Goal: Task Accomplishment & Management: Complete application form

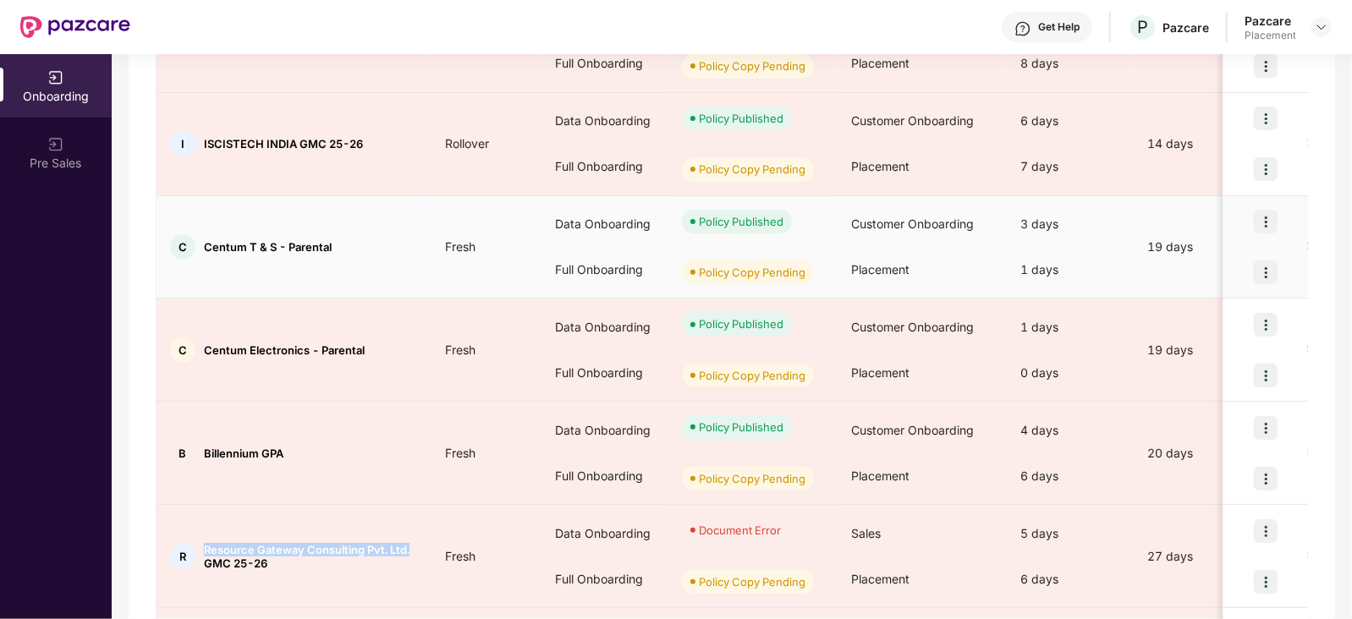
scroll to position [553, 0]
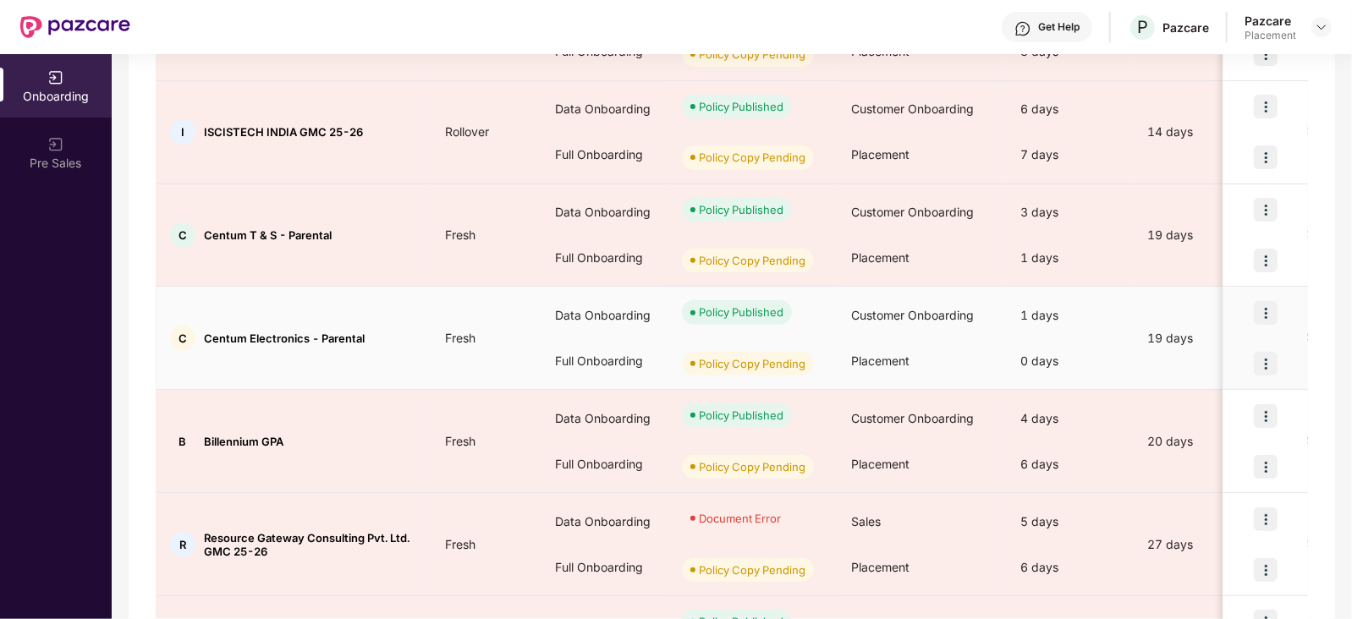
click at [385, 379] on td "C Centum Electronics - Parental" at bounding box center [293, 338] width 275 height 103
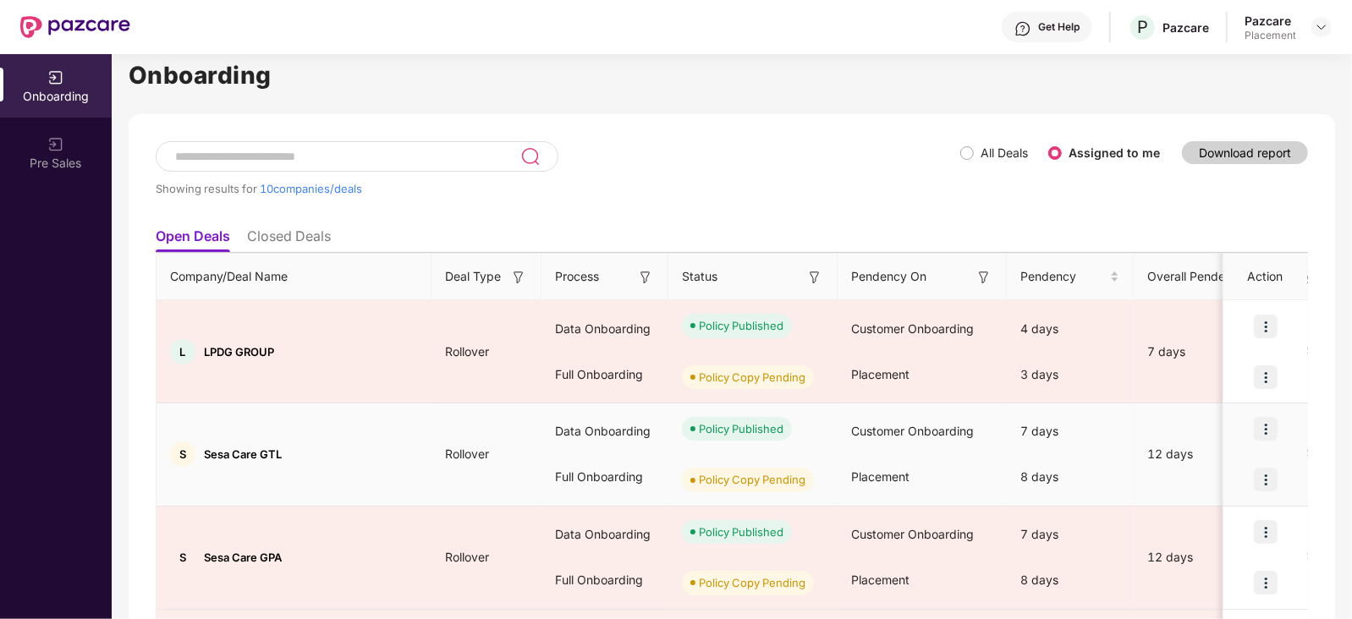
scroll to position [0, 0]
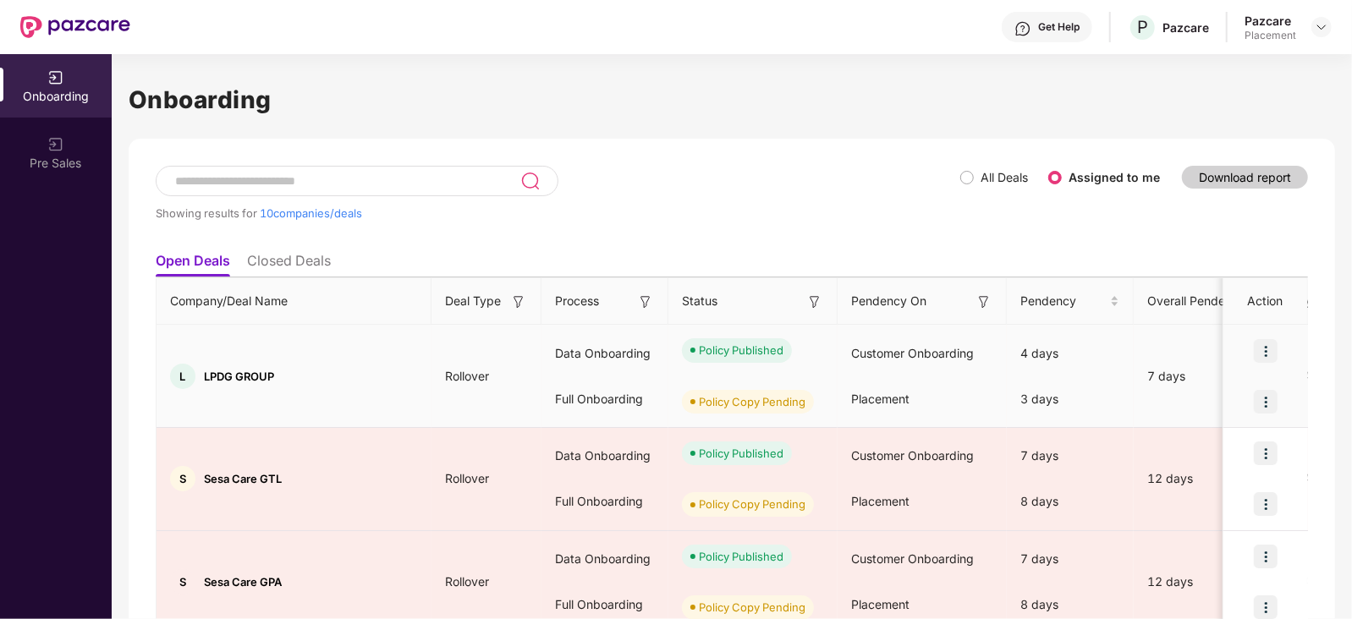
click at [326, 352] on td "L LPDG GROUP" at bounding box center [293, 376] width 275 height 103
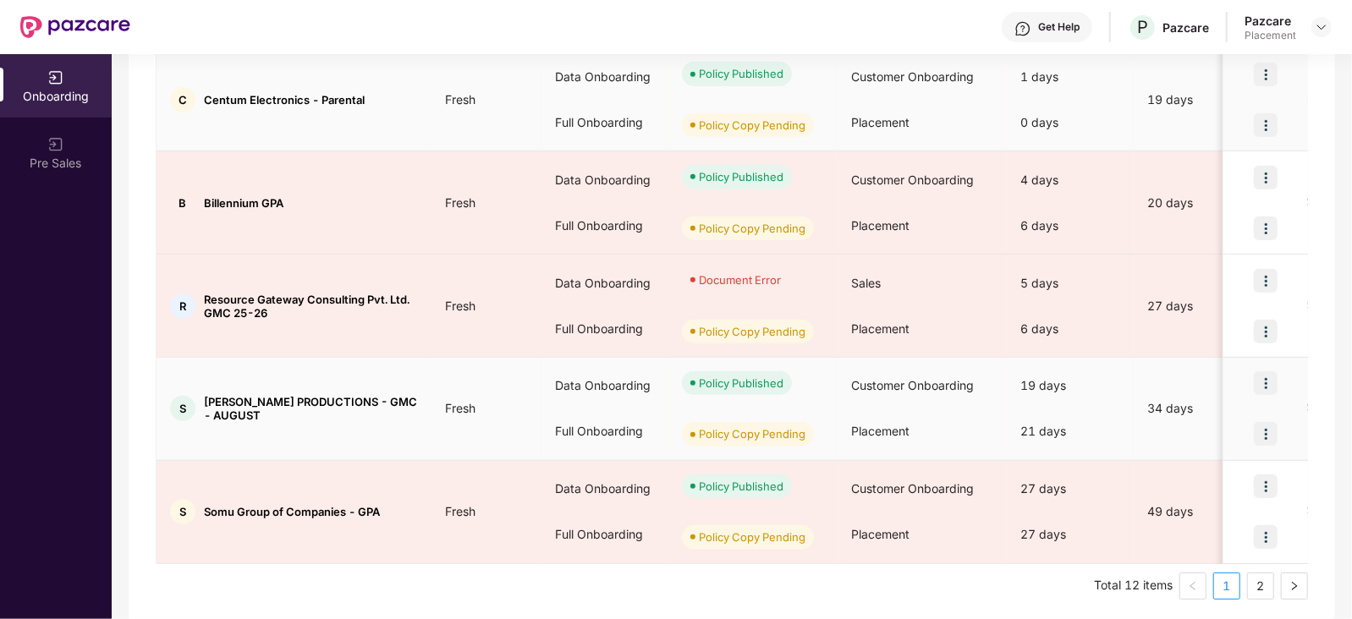
scroll to position [796, 0]
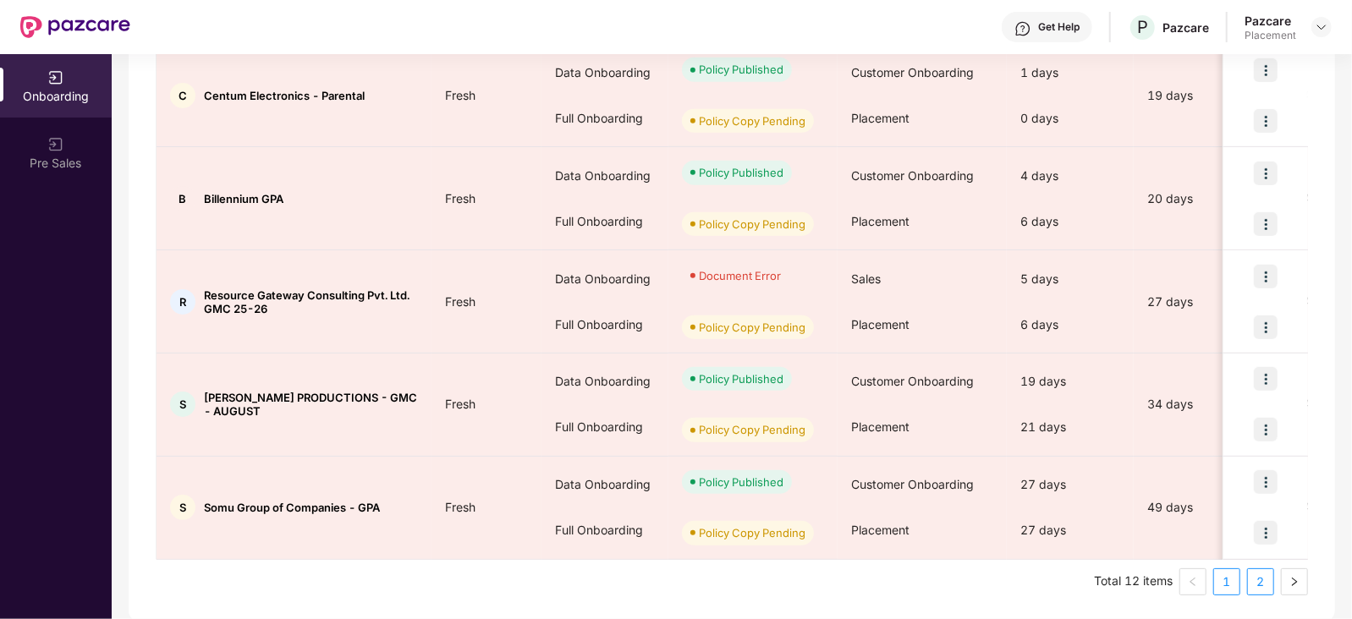
click at [1264, 579] on link "2" at bounding box center [1260, 581] width 25 height 25
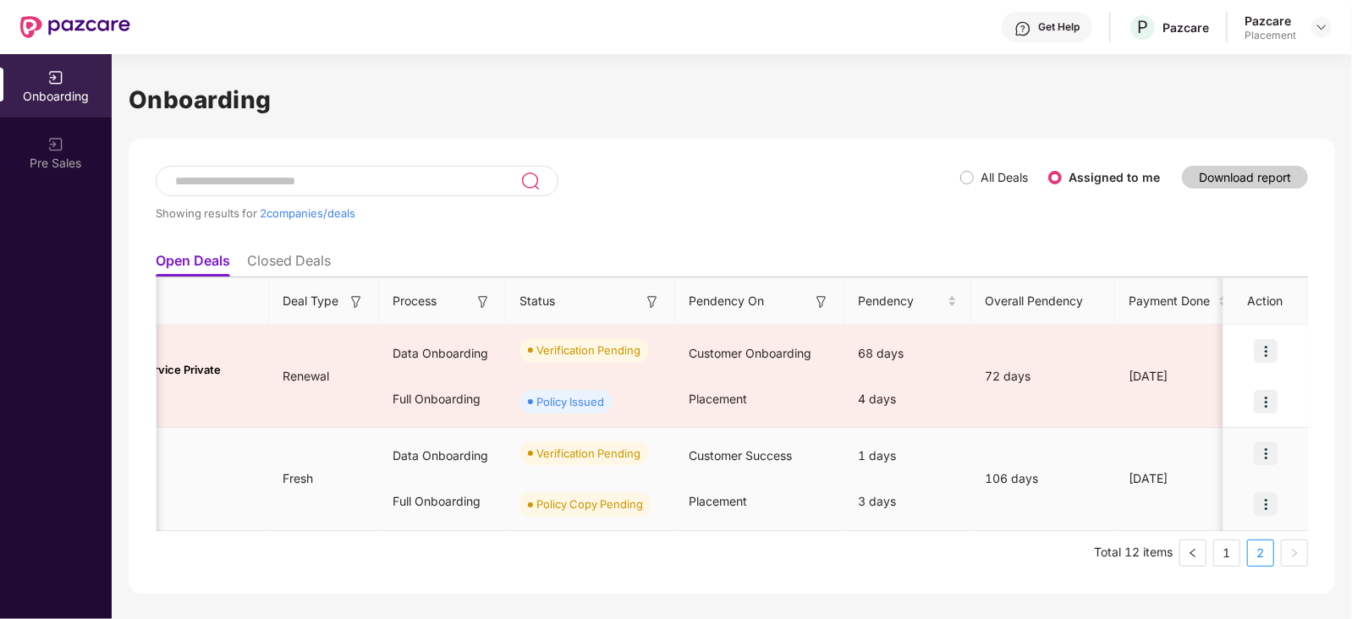
scroll to position [0, 0]
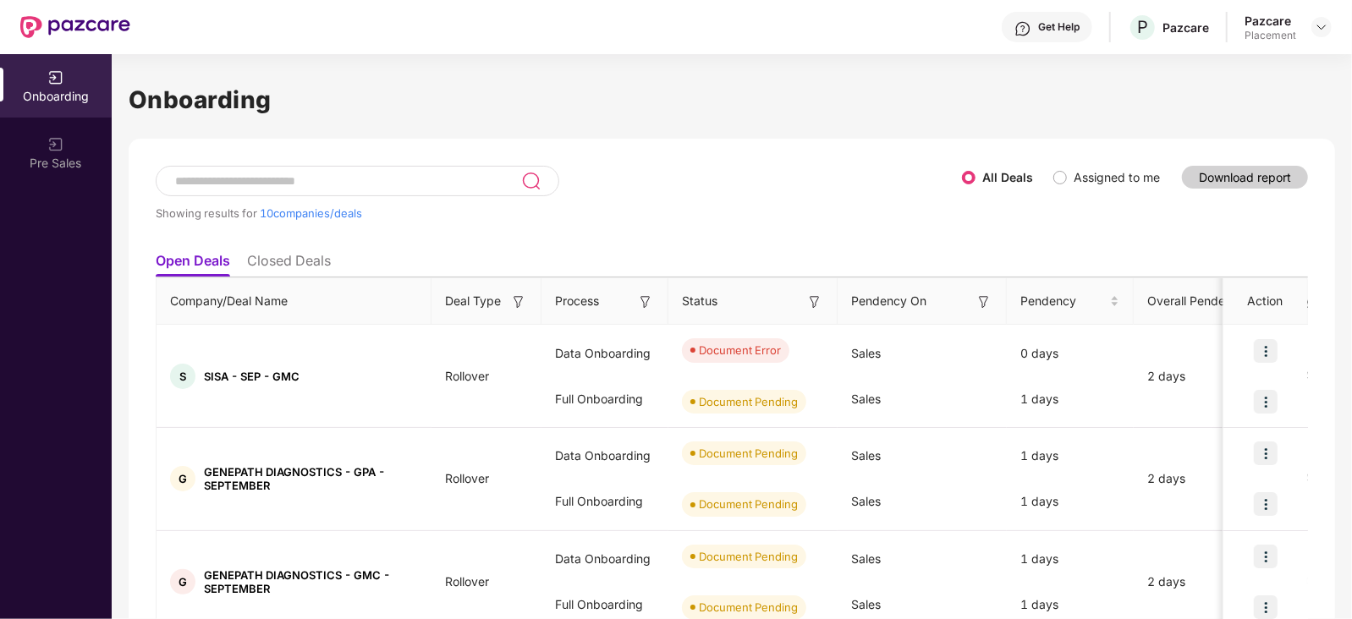
click at [329, 179] on input at bounding box center [347, 181] width 348 height 14
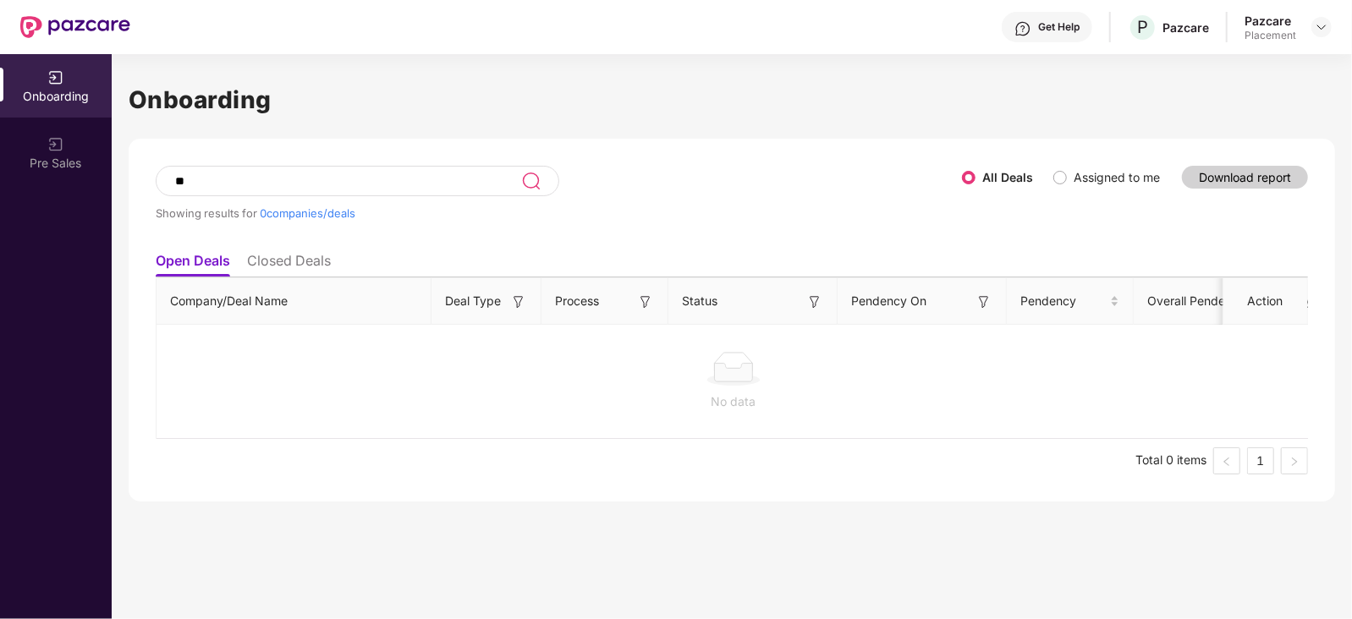
type input "*"
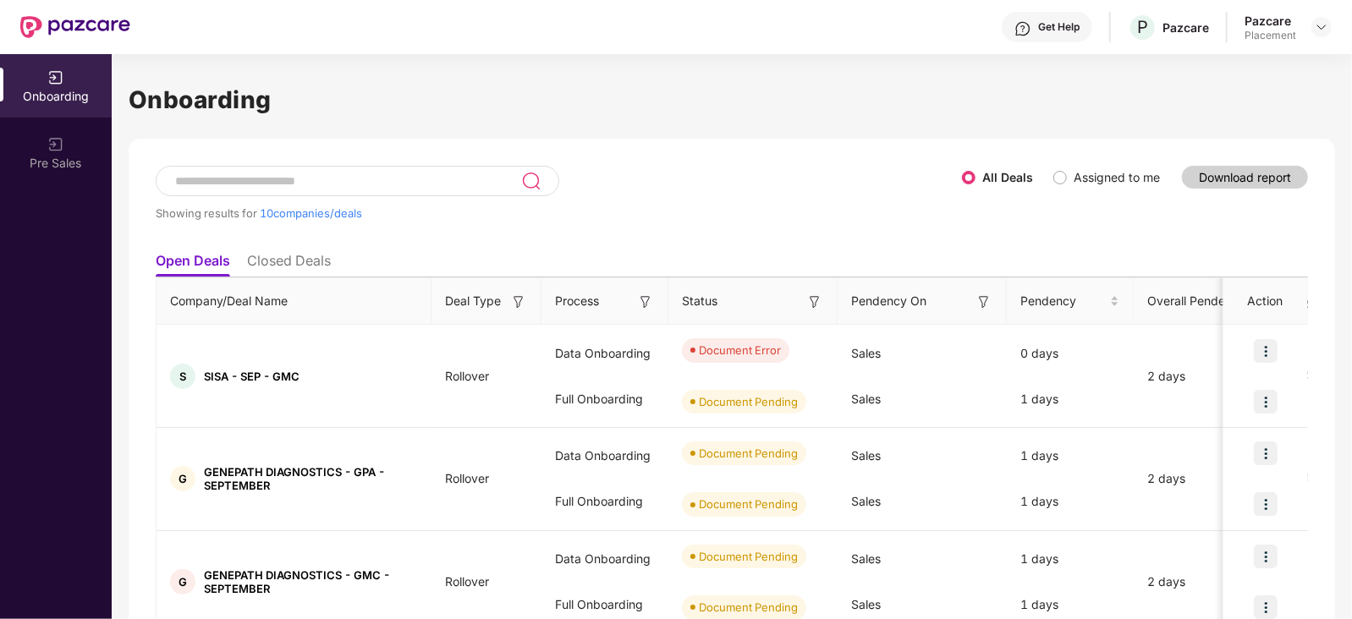
click at [1071, 181] on span "Assigned to me" at bounding box center [1117, 177] width 100 height 19
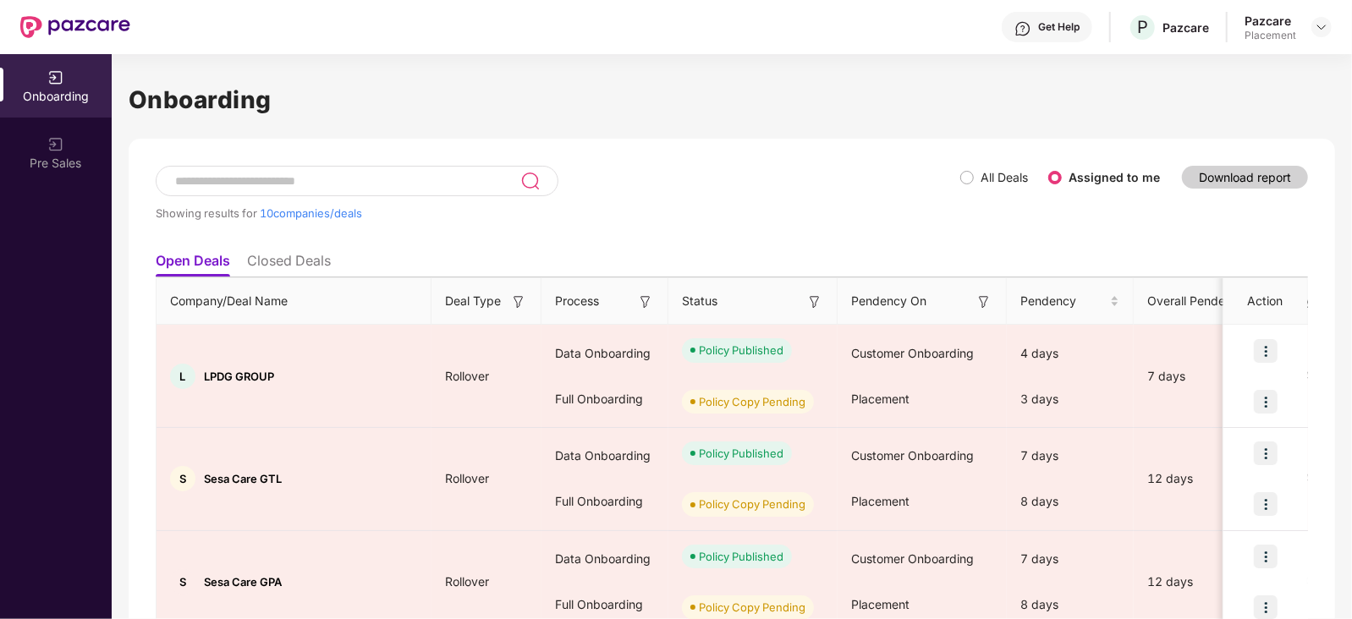
click at [743, 236] on div "Showing results for 10 companies/deals" at bounding box center [558, 205] width 804 height 78
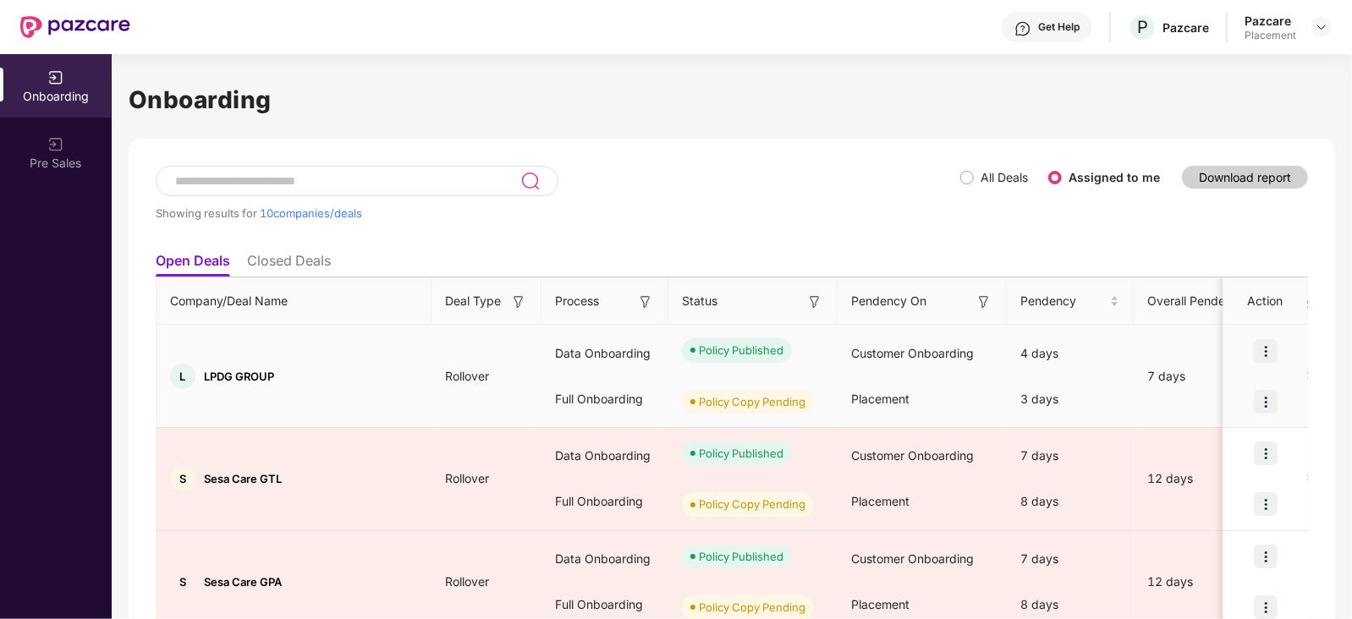
click at [884, 357] on span "Customer Onboarding" at bounding box center [912, 353] width 123 height 14
click at [288, 397] on td "L LPDG GROUP" at bounding box center [293, 376] width 275 height 103
click at [243, 376] on span "LPDG GROUP" at bounding box center [239, 377] width 70 height 14
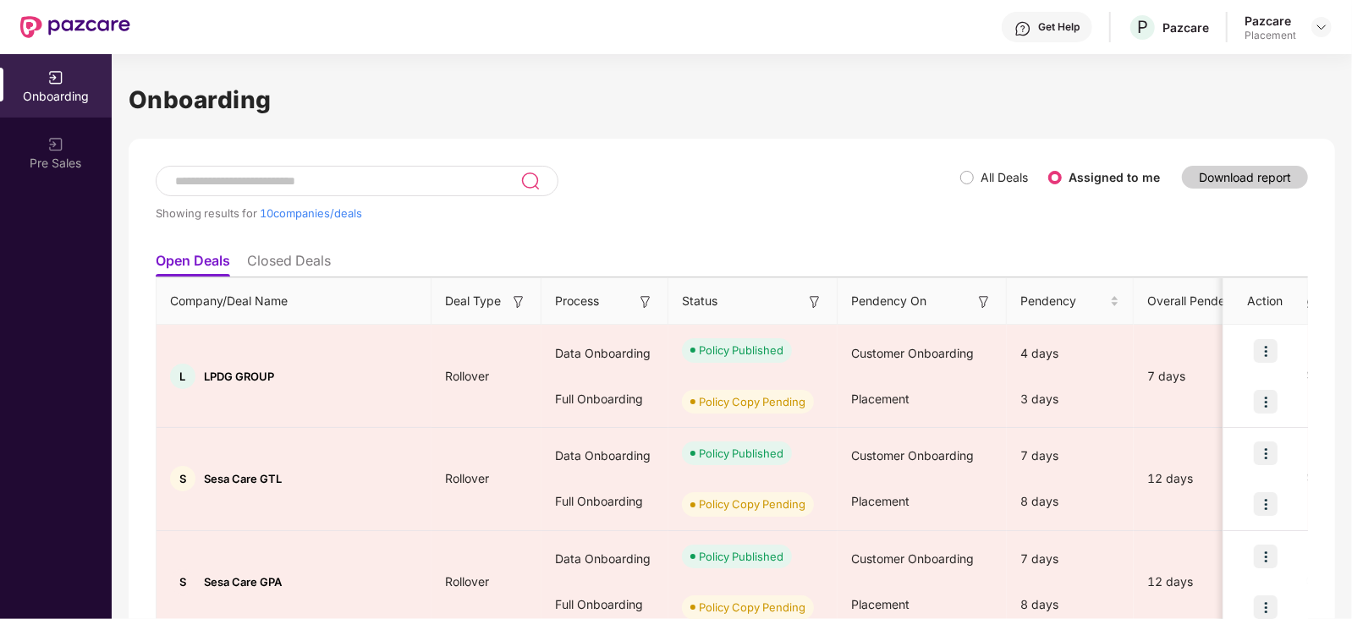
click at [296, 184] on input at bounding box center [346, 181] width 347 height 14
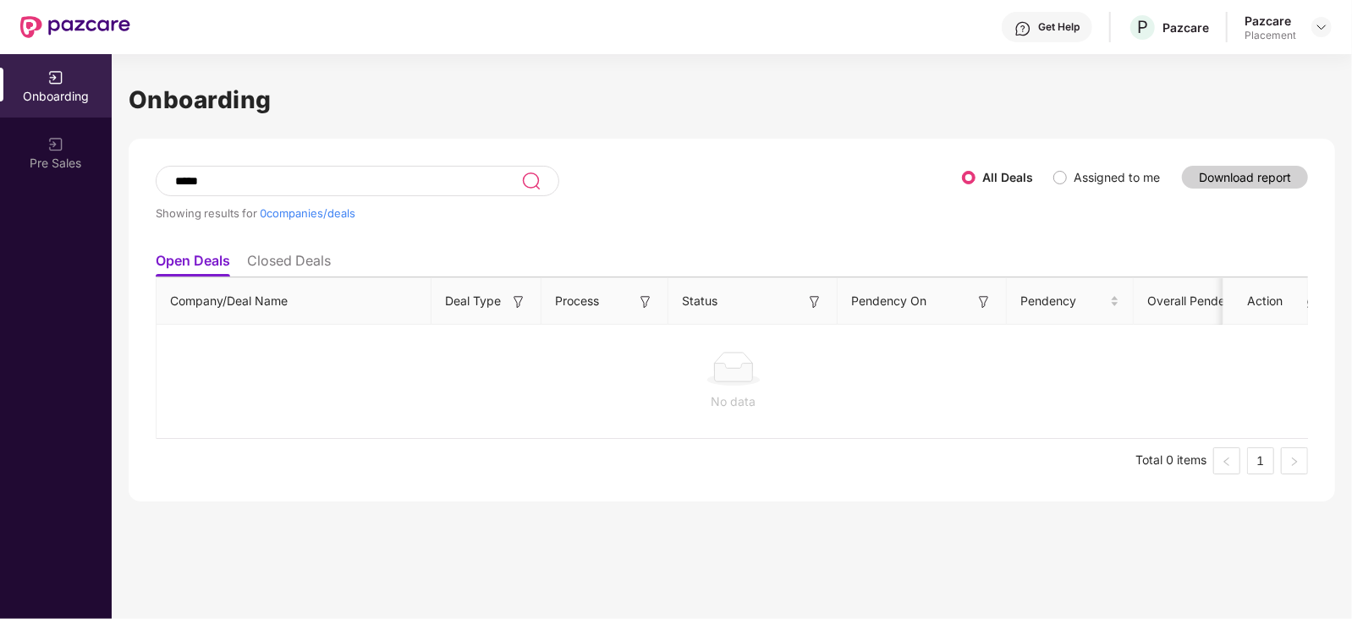
click at [269, 180] on input "*****" at bounding box center [347, 181] width 348 height 14
type input "*"
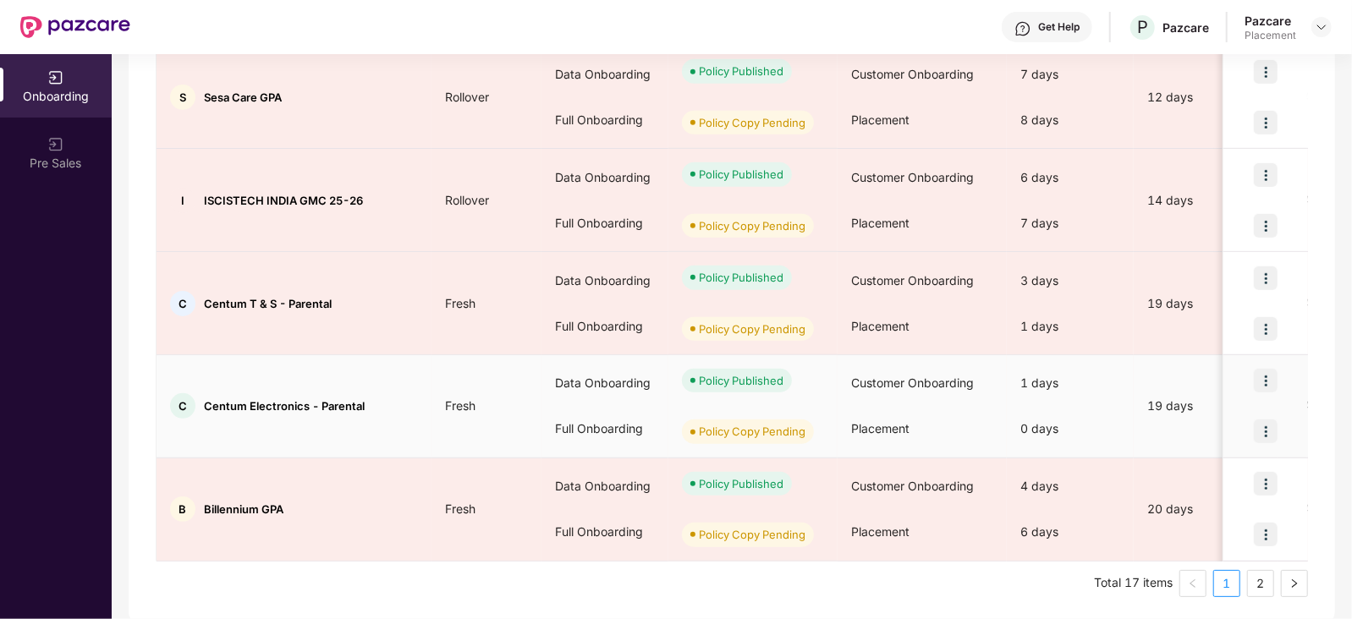
scroll to position [796, 0]
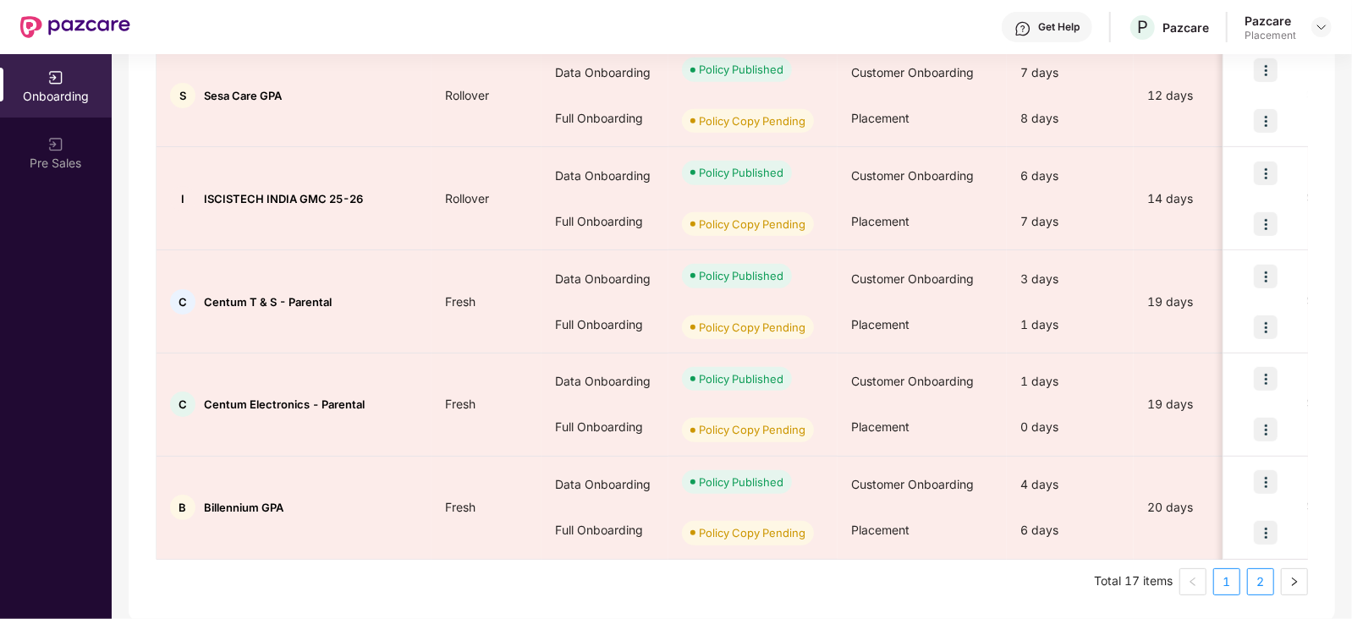
click at [1260, 579] on link "2" at bounding box center [1260, 581] width 25 height 25
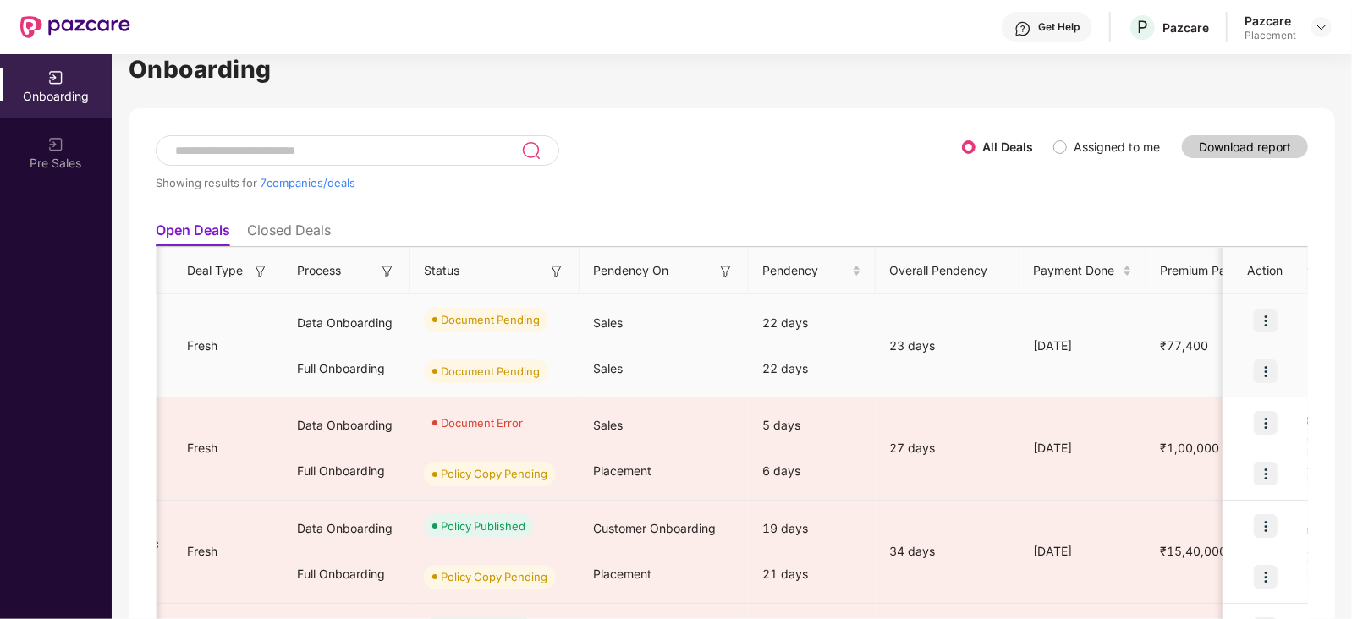
scroll to position [0, 0]
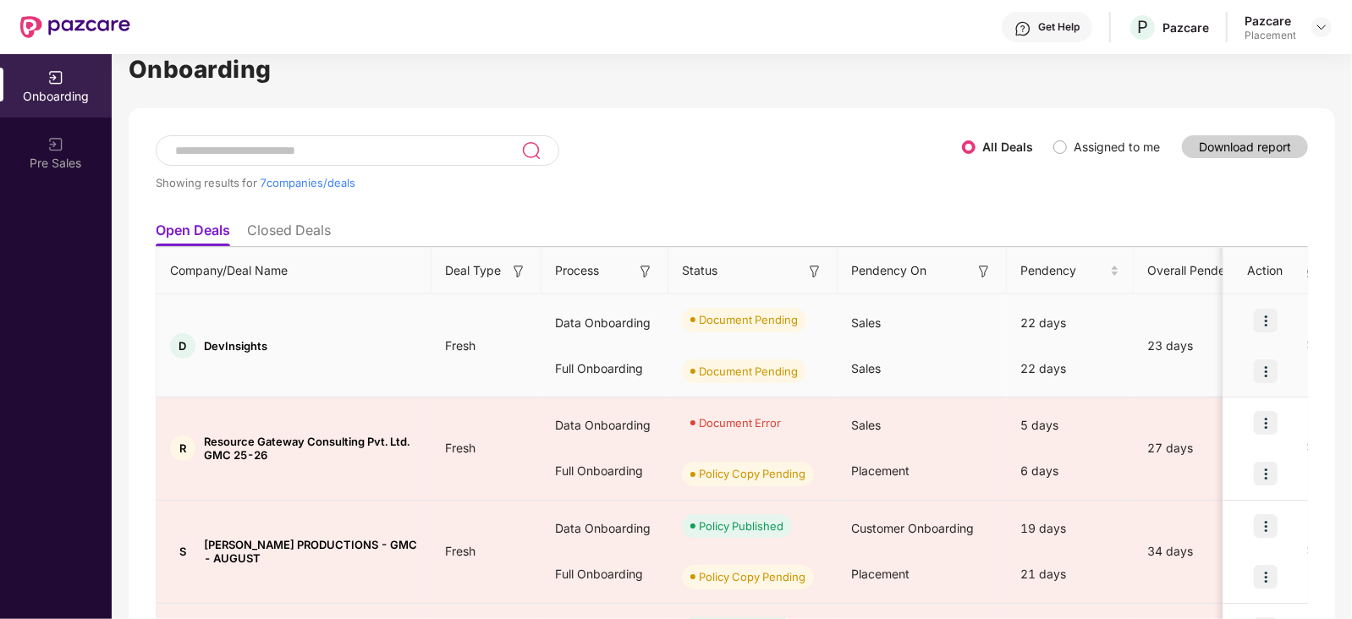
click at [1270, 374] on img at bounding box center [1266, 371] width 24 height 24
drag, startPoint x: 267, startPoint y: 345, endPoint x: 196, endPoint y: 341, distance: 71.2
click at [196, 341] on div "D DevInsights" at bounding box center [293, 345] width 275 height 25
copy div "DevInsights"
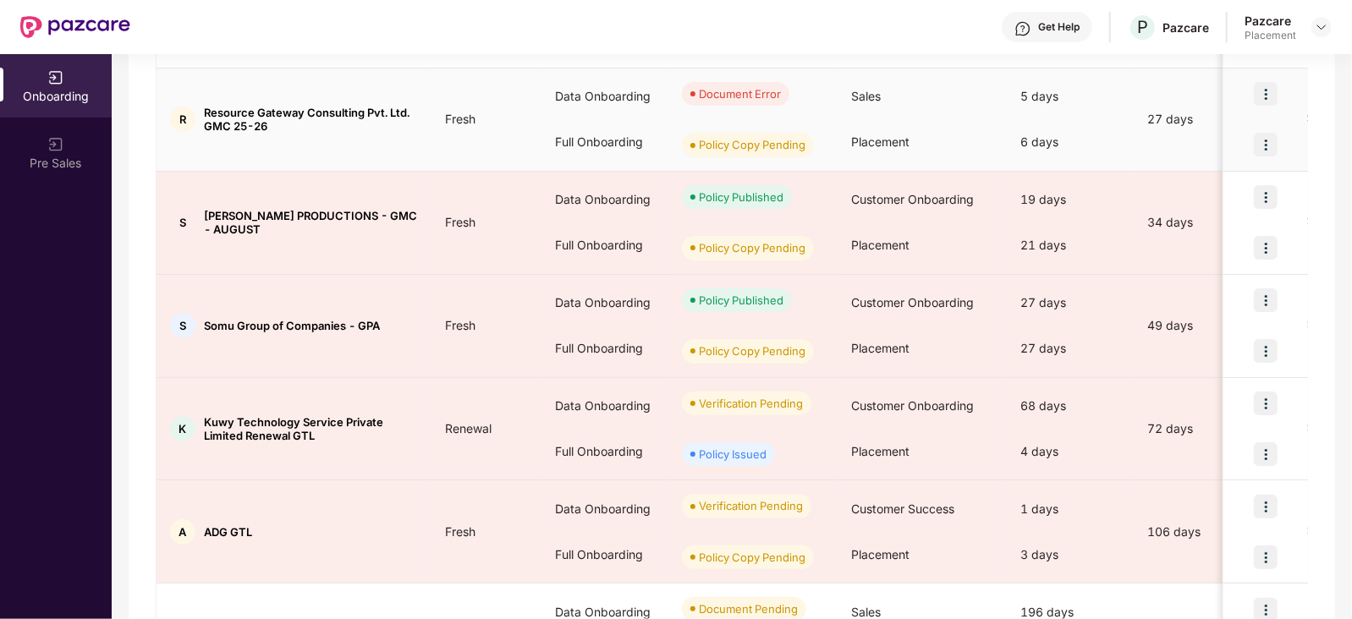
scroll to position [487, 0]
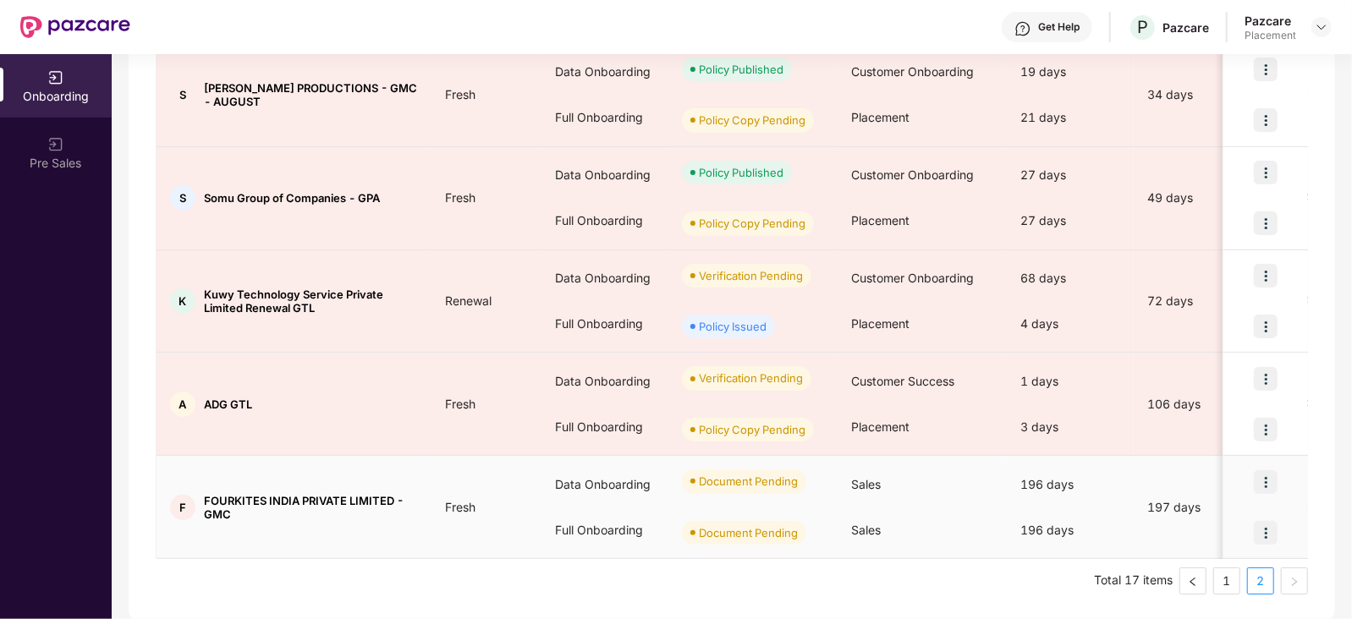
click at [1268, 527] on img at bounding box center [1266, 533] width 24 height 24
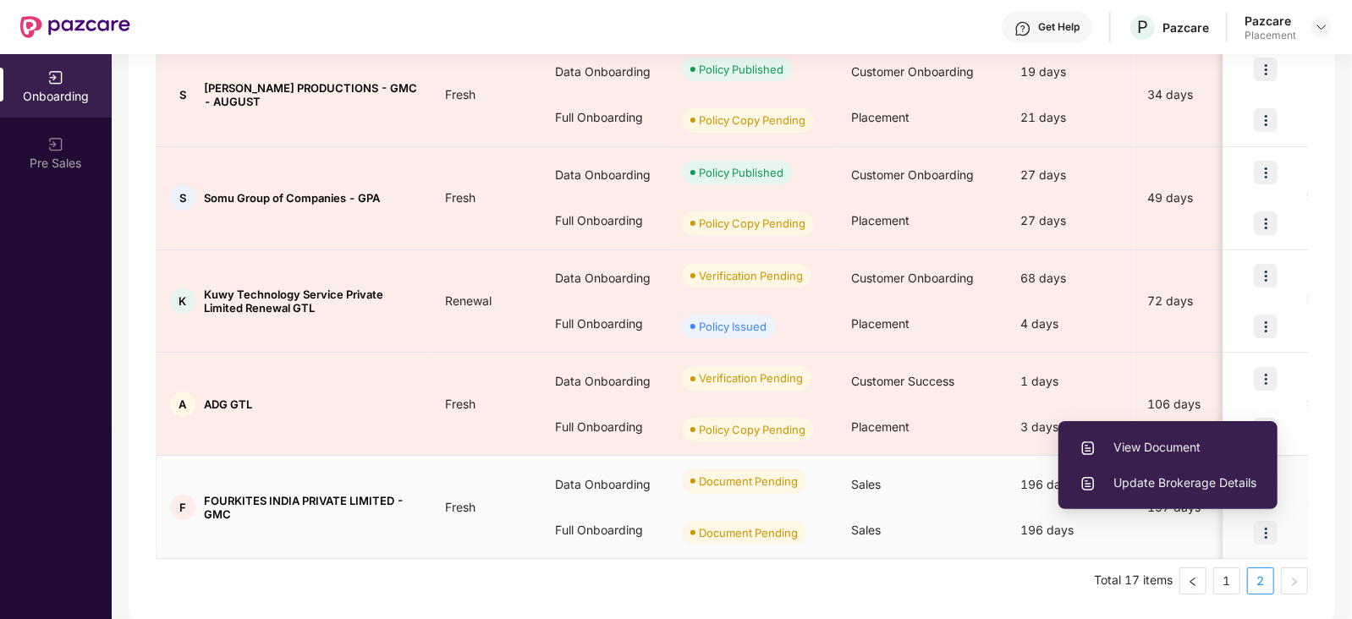
click at [837, 462] on div "Sales" at bounding box center [921, 485] width 169 height 46
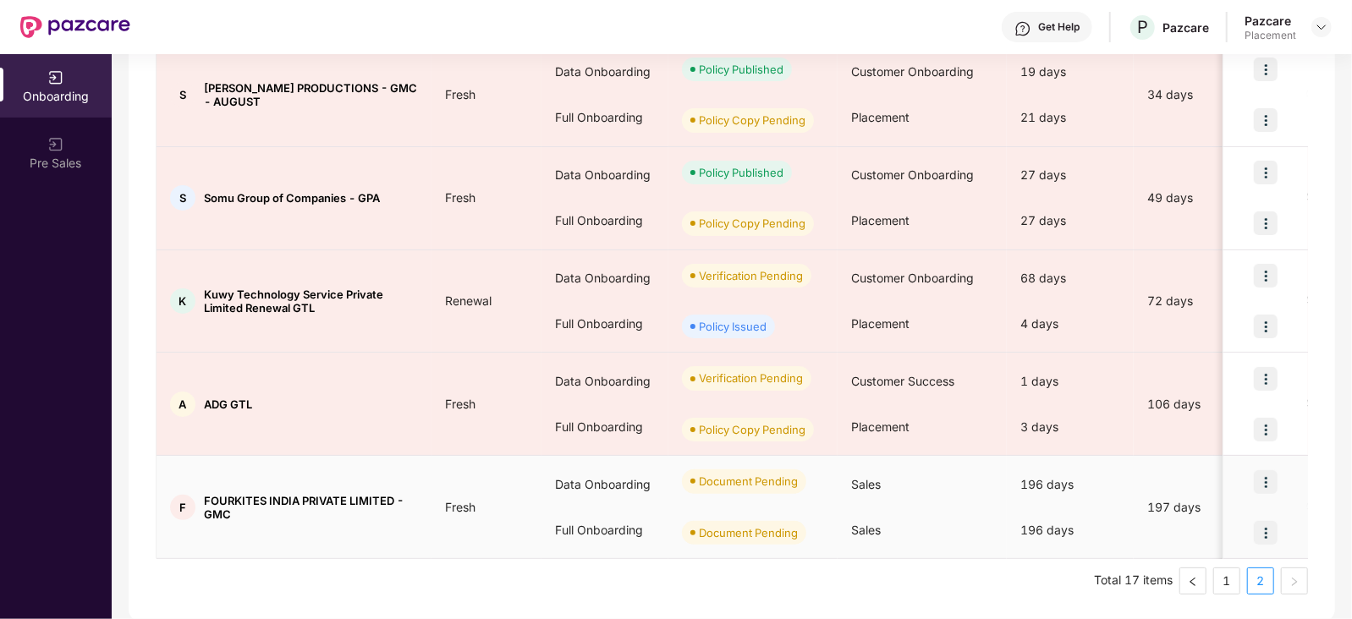
click at [1265, 529] on img at bounding box center [1266, 533] width 24 height 24
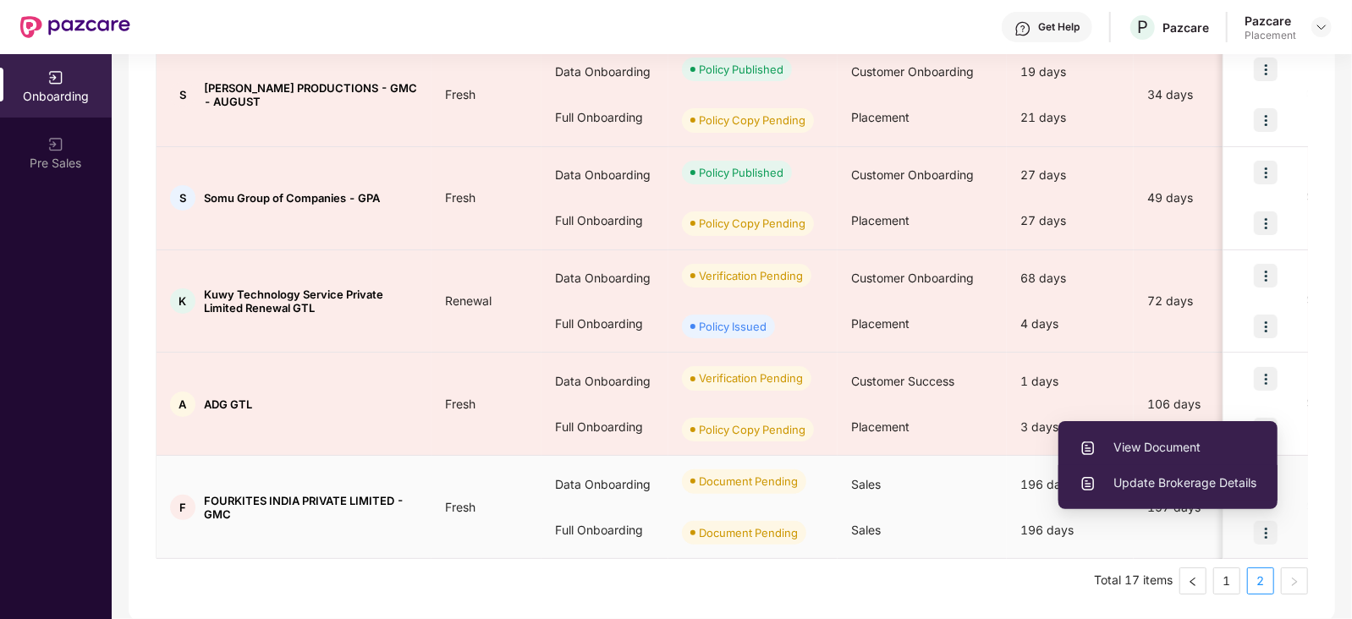
click at [1183, 477] on span "Update Brokerage Details" at bounding box center [1167, 483] width 177 height 19
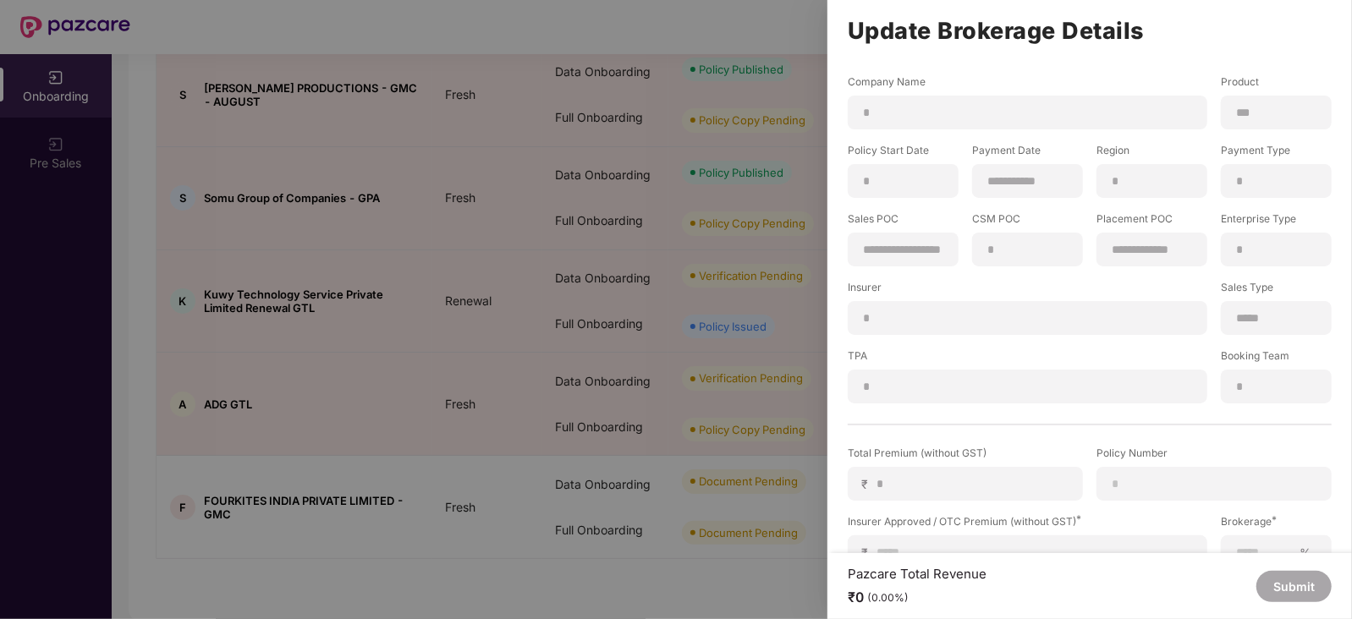
scroll to position [167, 0]
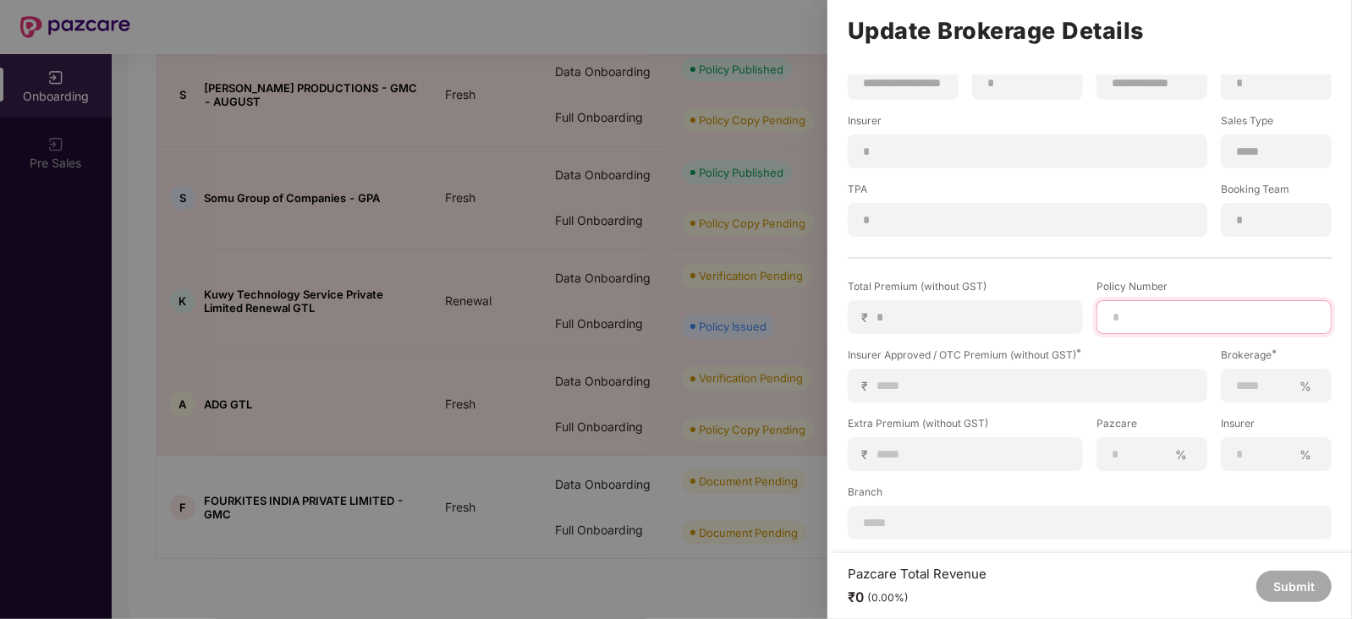
click at [1134, 310] on input at bounding box center [1214, 318] width 206 height 18
paste input "**********"
type input "**********"
click at [1007, 377] on input at bounding box center [1033, 386] width 317 height 18
type input "*"
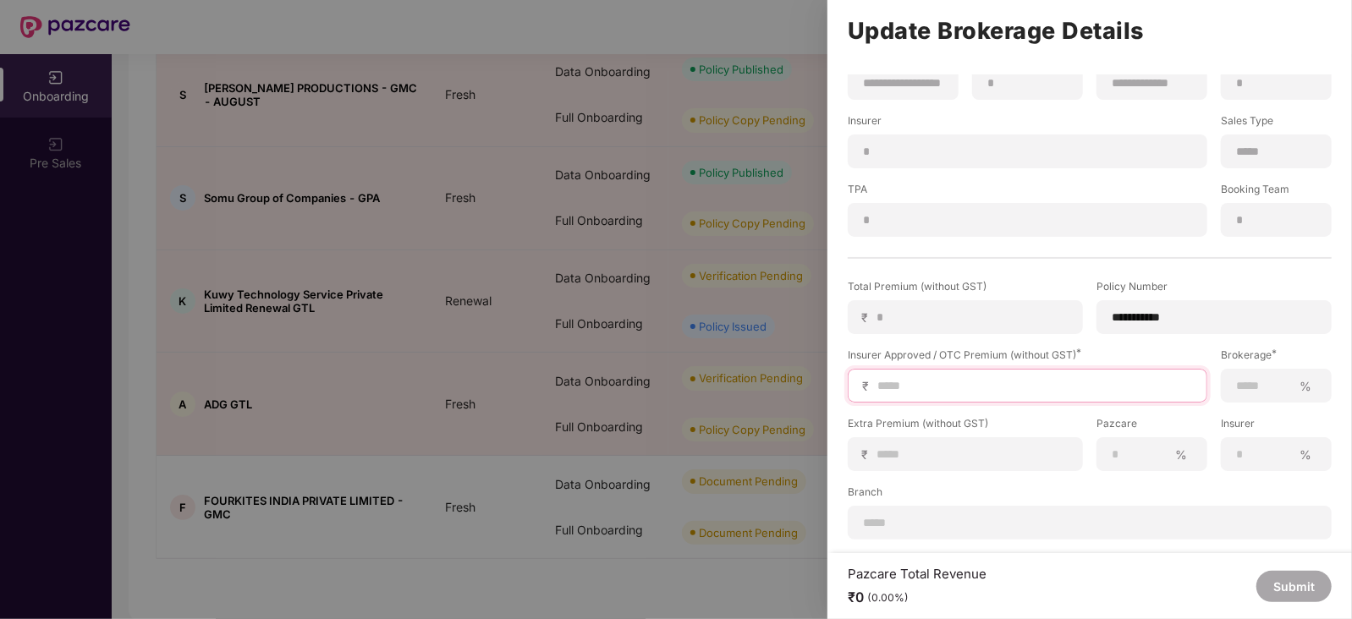
type input "*"
type input "**"
type input "***"
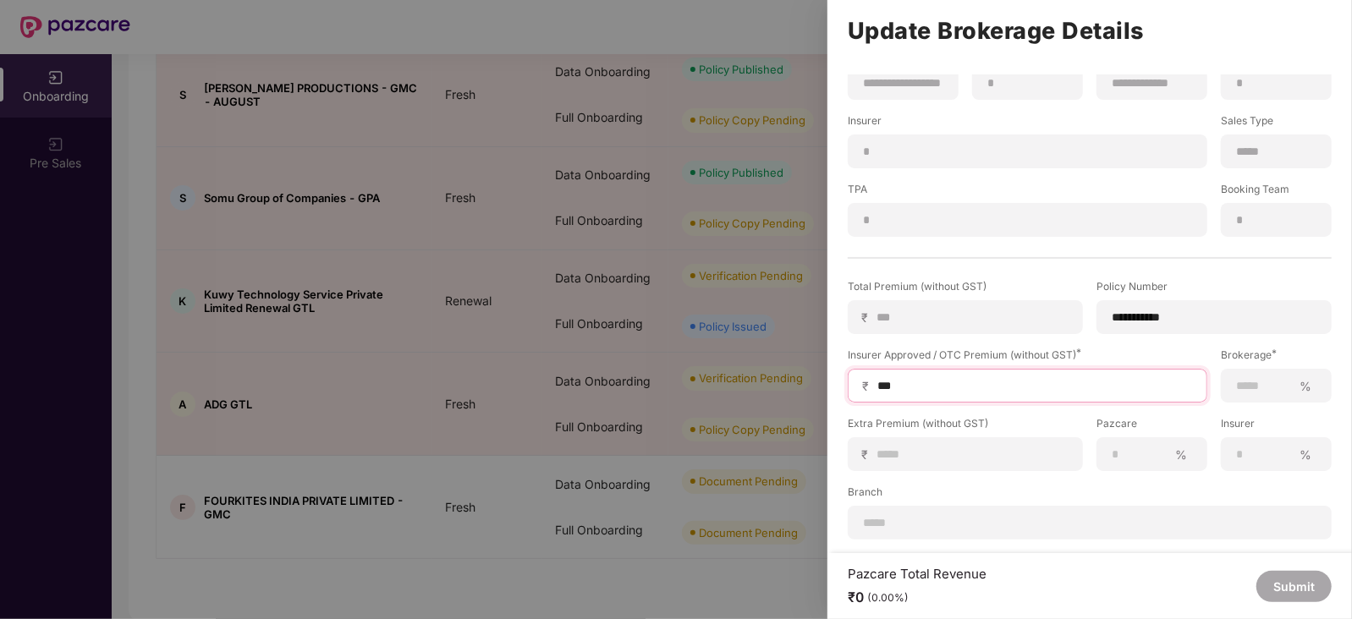
type input "****"
type input "*****"
type input "******"
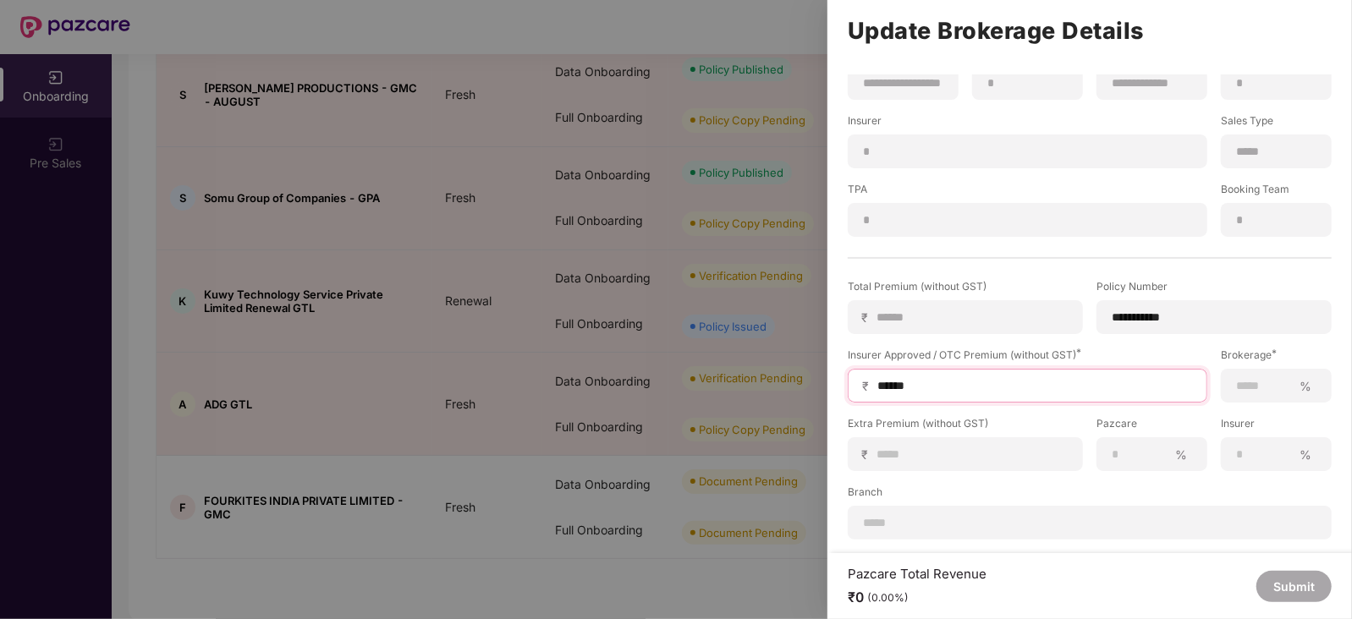
type input "******"
click at [1245, 385] on input at bounding box center [1263, 386] width 57 height 18
type input "***"
click at [1298, 591] on button "Submit" at bounding box center [1293, 586] width 75 height 31
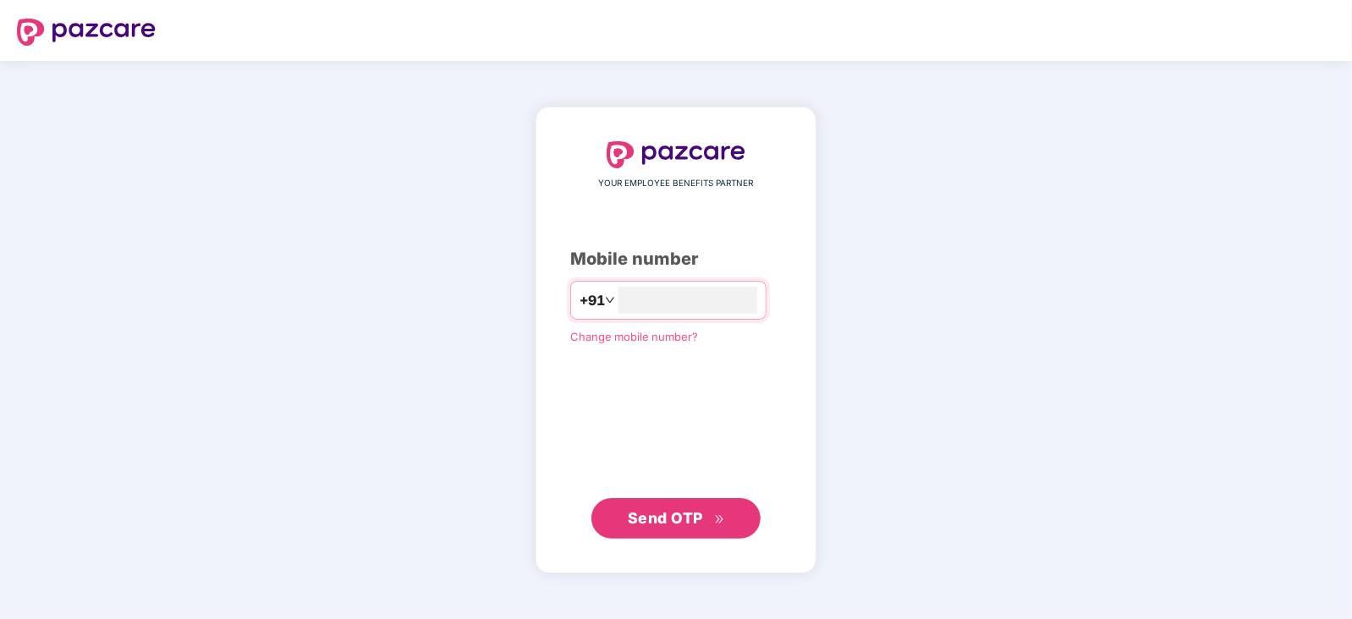
type input "**********"
click at [694, 516] on span "Send OTP" at bounding box center [665, 517] width 75 height 18
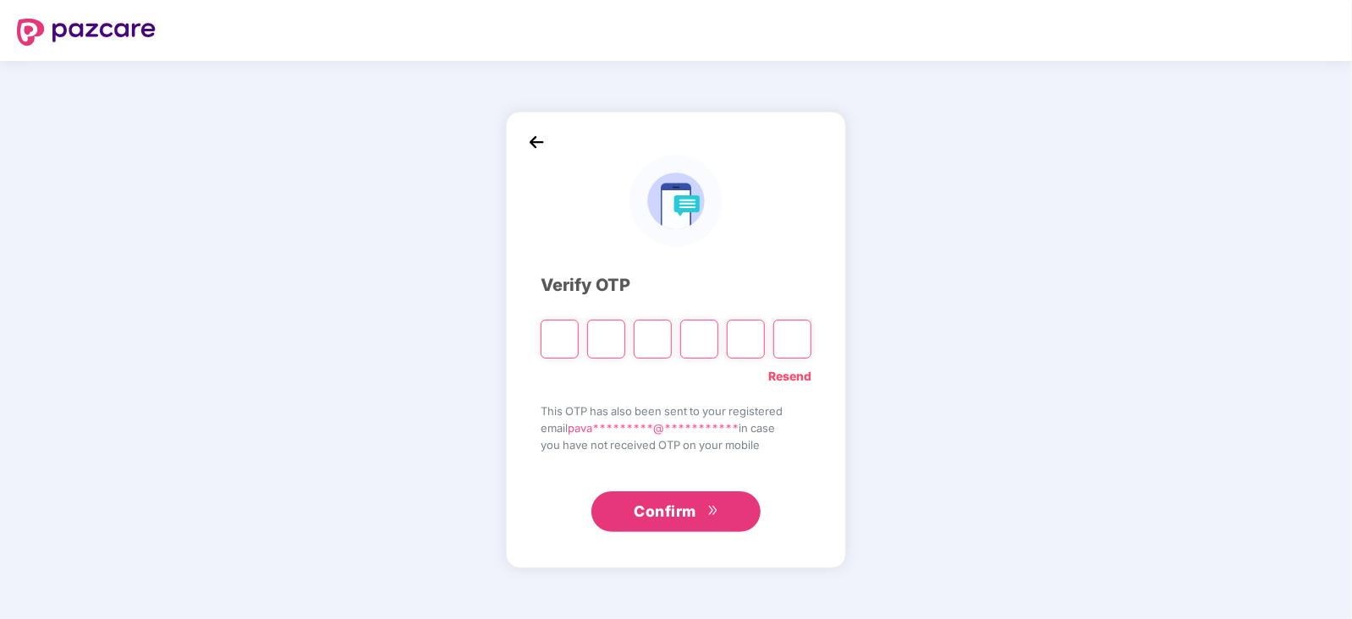
type input "*"
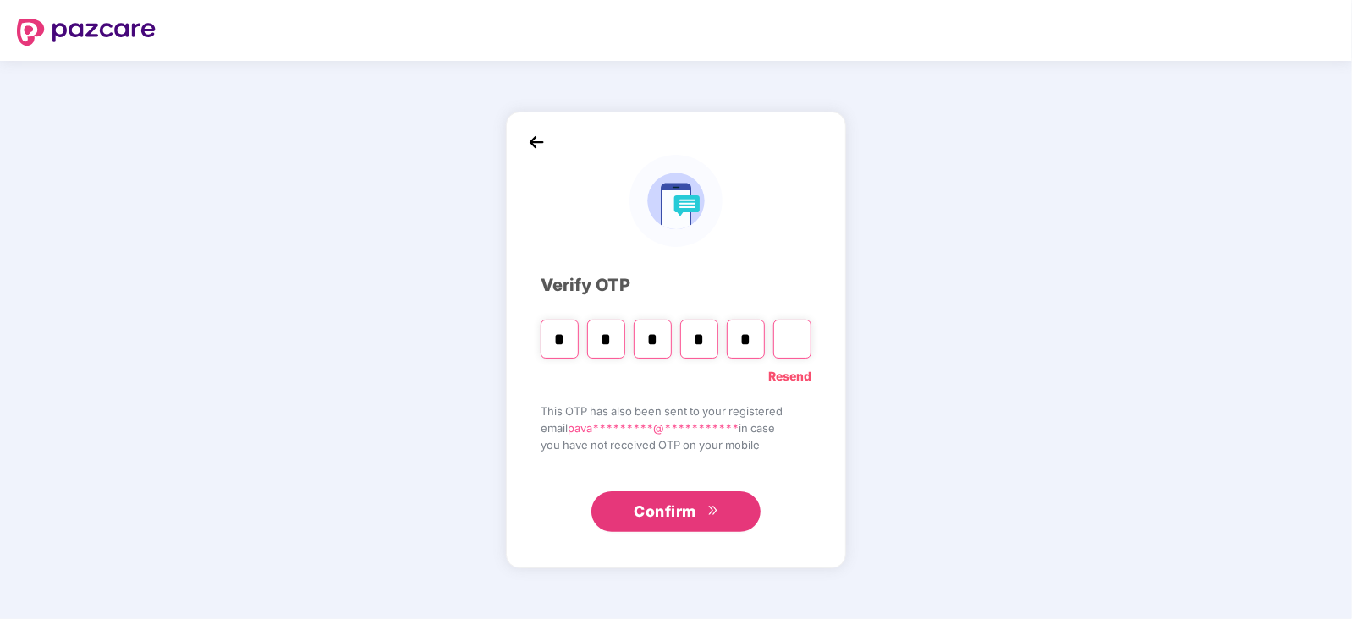
type input "*"
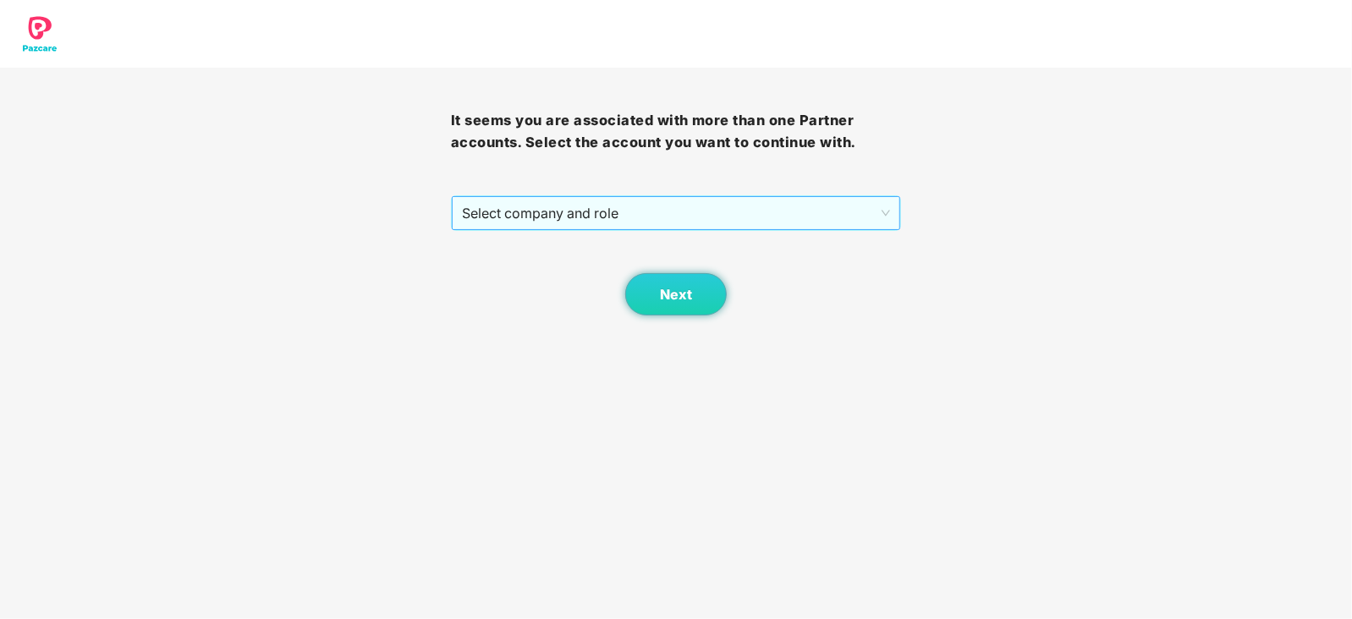
click at [643, 214] on span "Select company and role" at bounding box center [676, 213] width 429 height 32
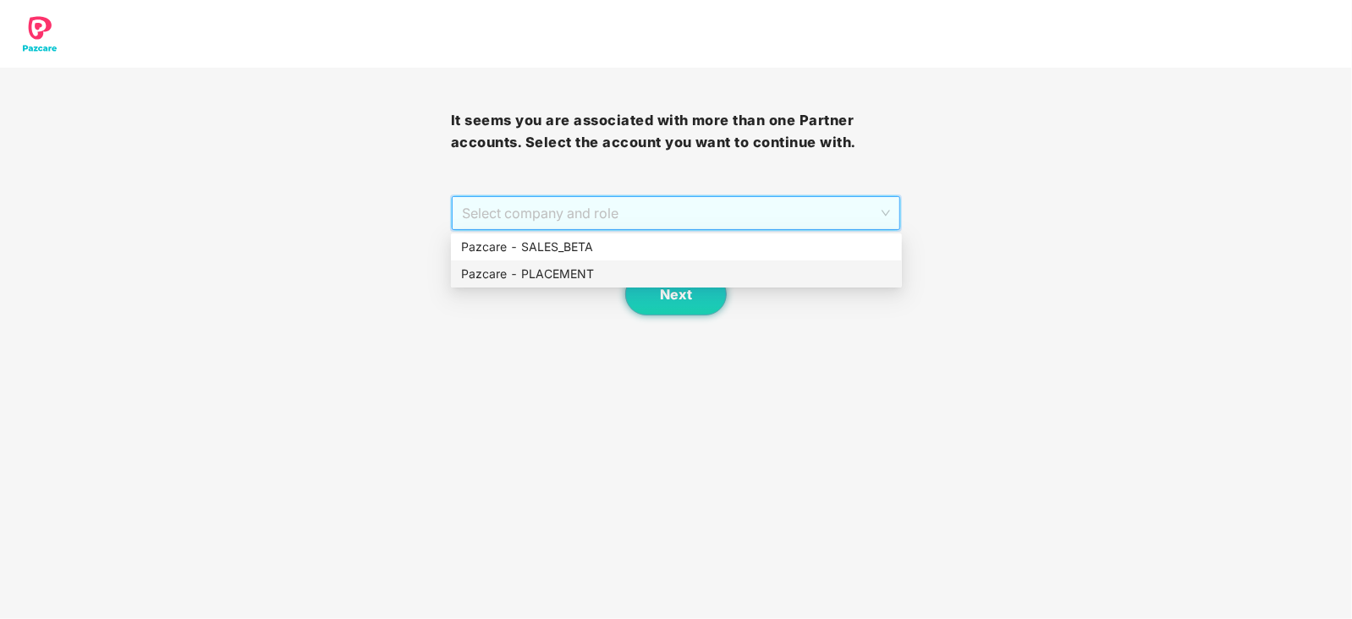
click at [591, 262] on div "Pazcare - PLACEMENT" at bounding box center [676, 274] width 451 height 27
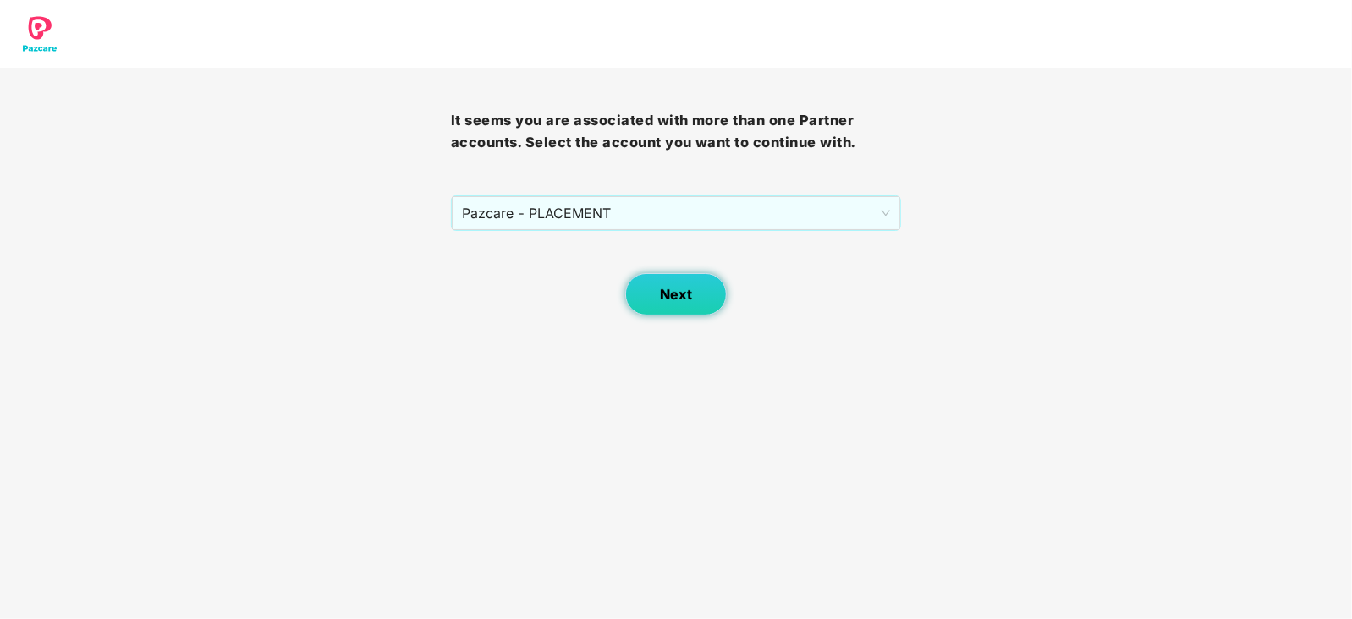
click at [663, 294] on span "Next" at bounding box center [676, 295] width 32 height 16
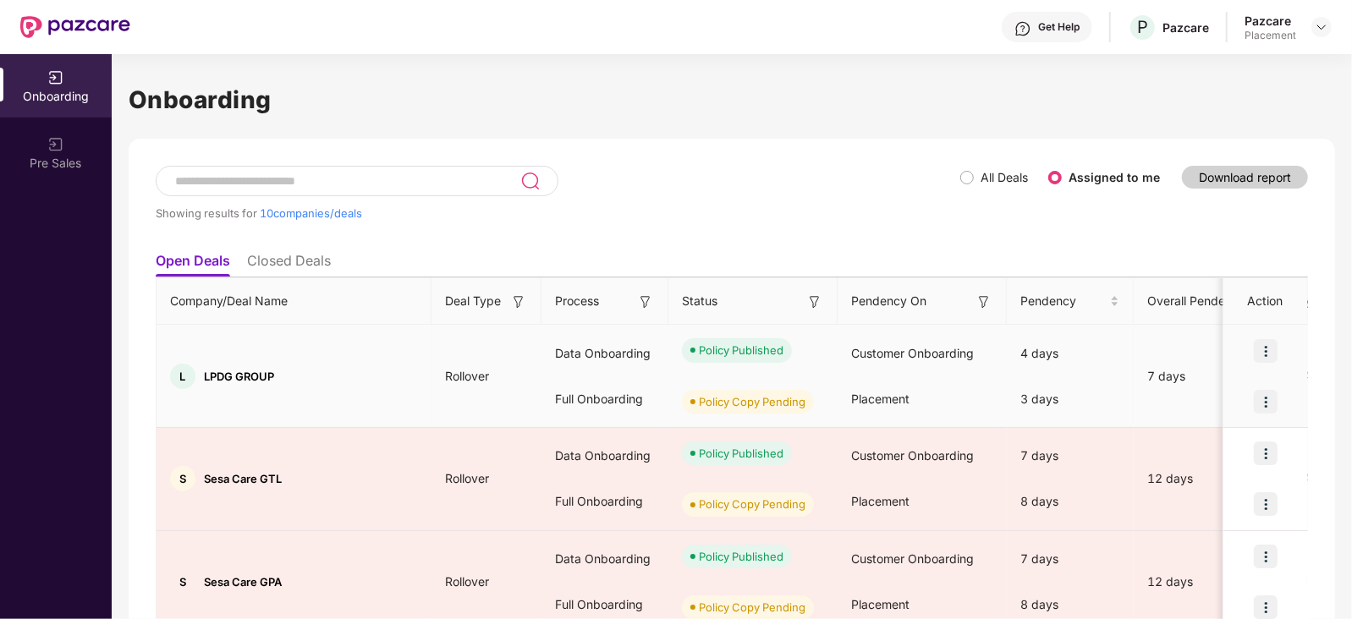
scroll to position [796, 0]
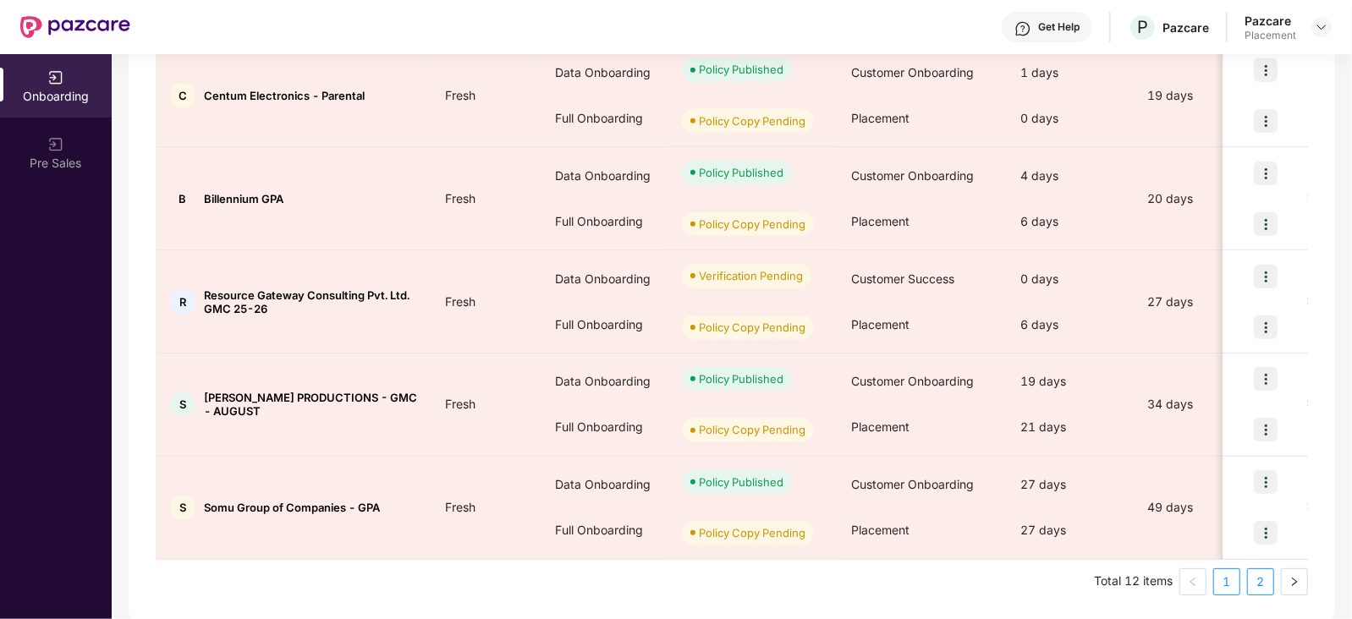
click at [1265, 582] on link "2" at bounding box center [1260, 581] width 25 height 25
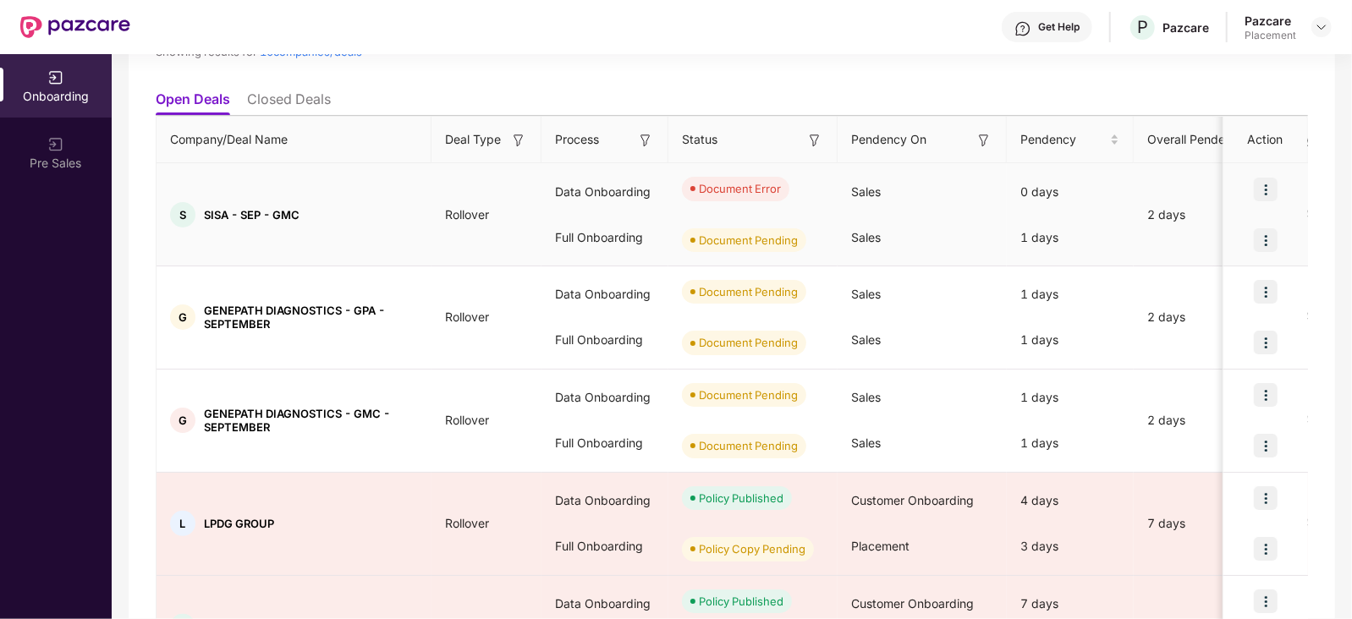
scroll to position [0, 0]
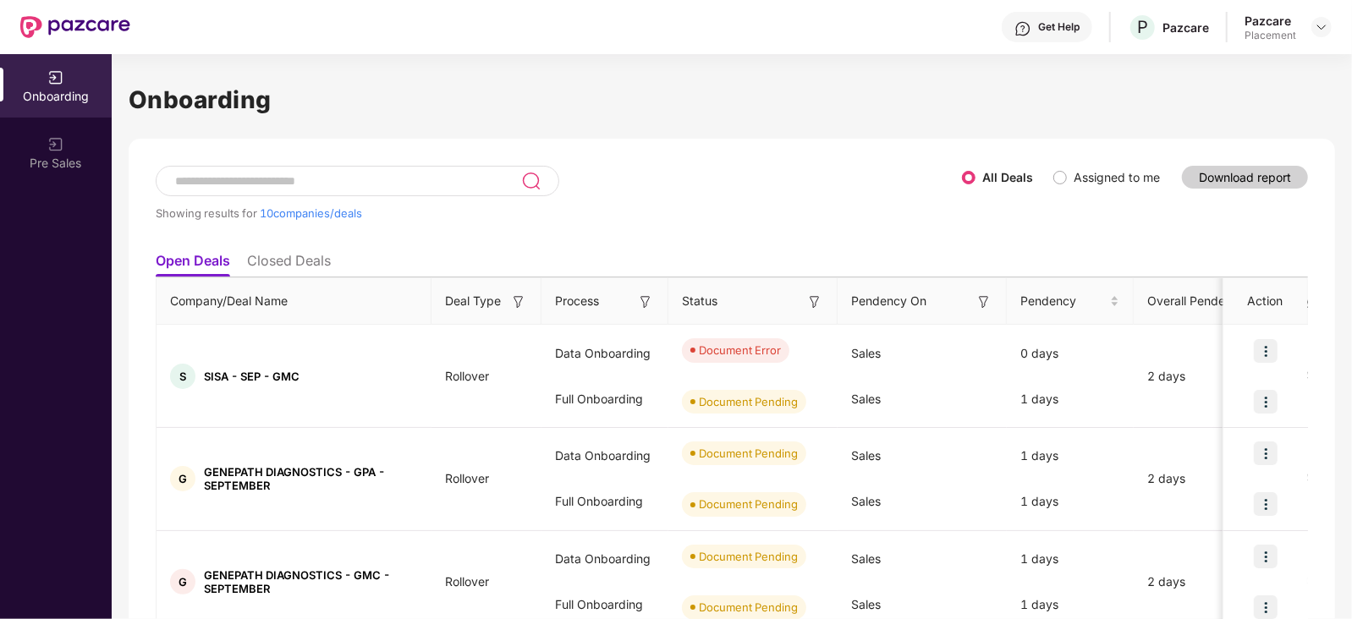
click at [1069, 175] on span "Assigned to me" at bounding box center [1117, 177] width 100 height 19
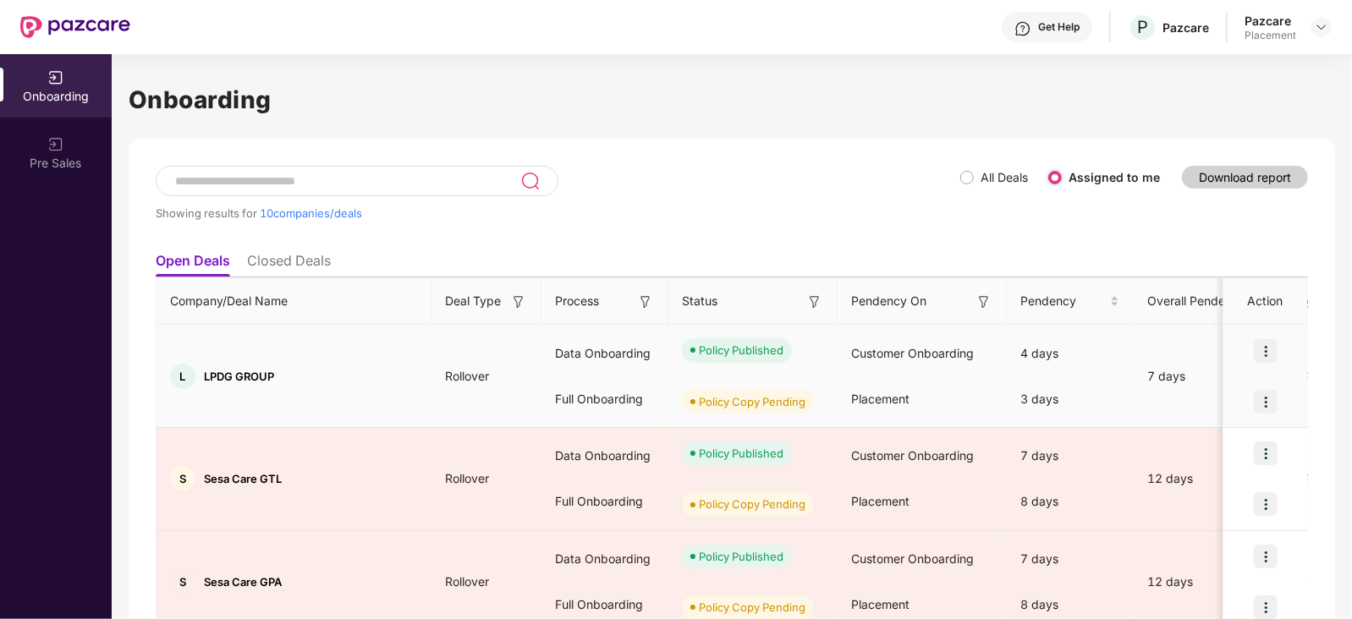
scroll to position [796, 0]
